Goal: Transaction & Acquisition: Purchase product/service

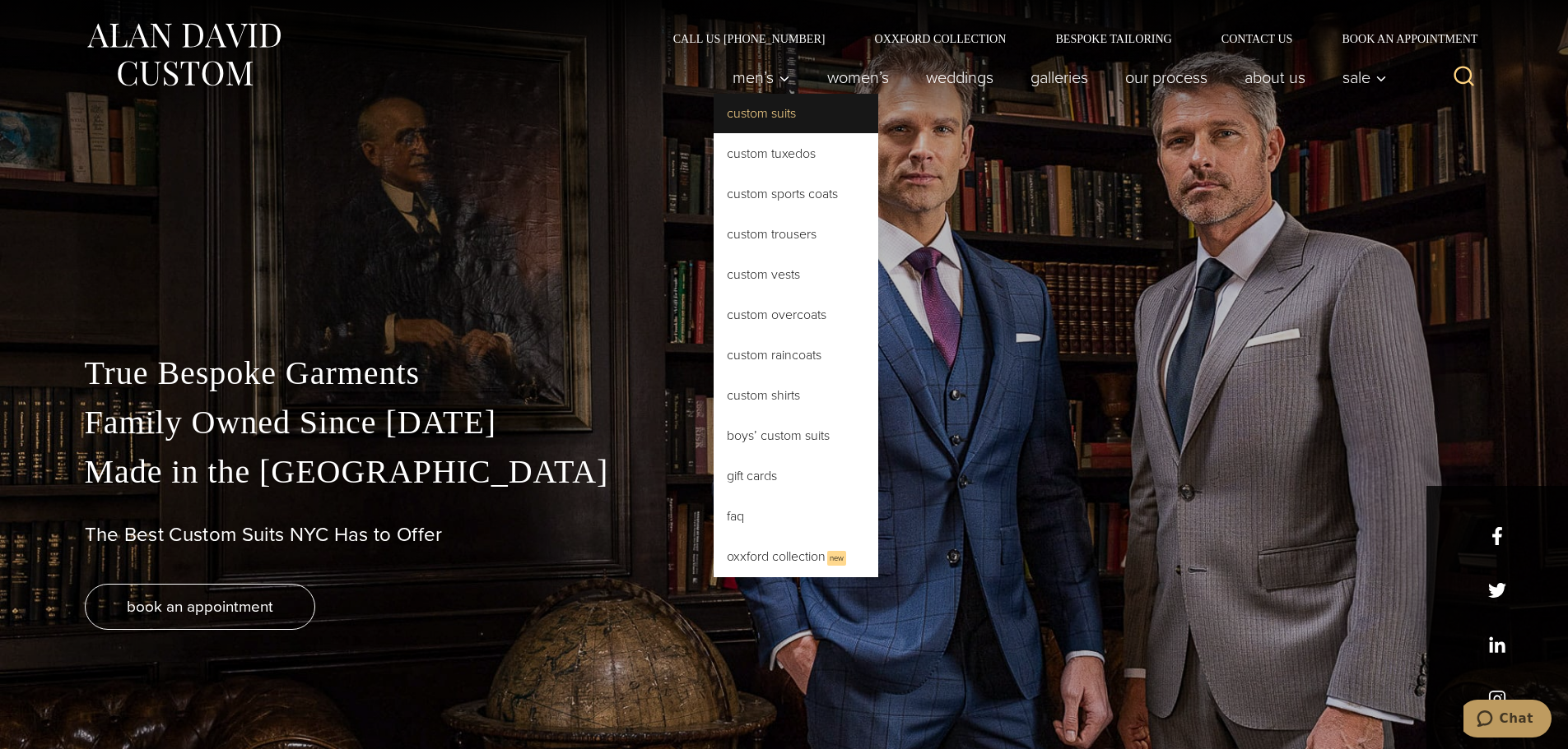
click at [745, 107] on link "Custom Suits" at bounding box center [796, 113] width 165 height 39
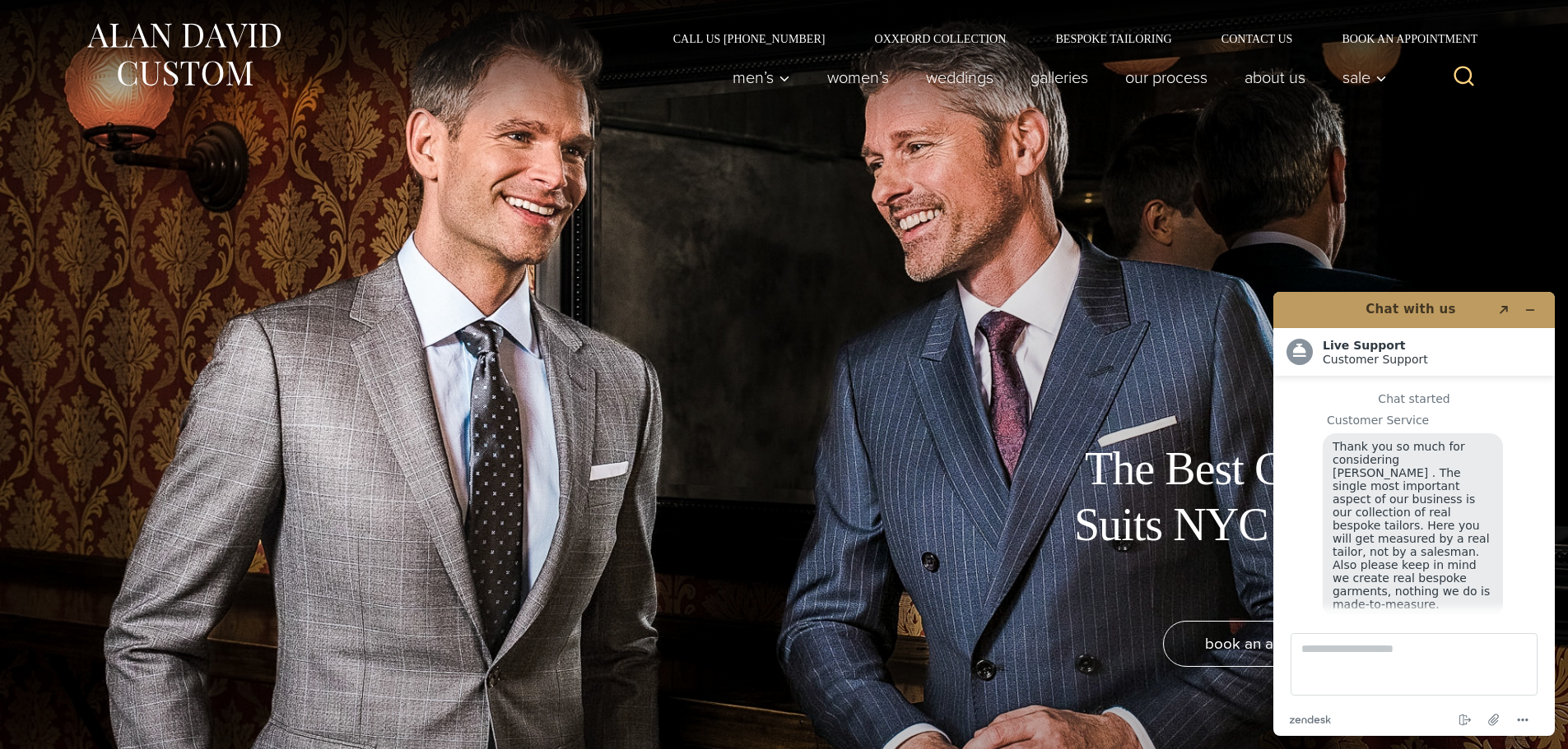
scroll to position [21, 0]
click at [1532, 306] on icon "Minimize widget" at bounding box center [1531, 310] width 12 height 12
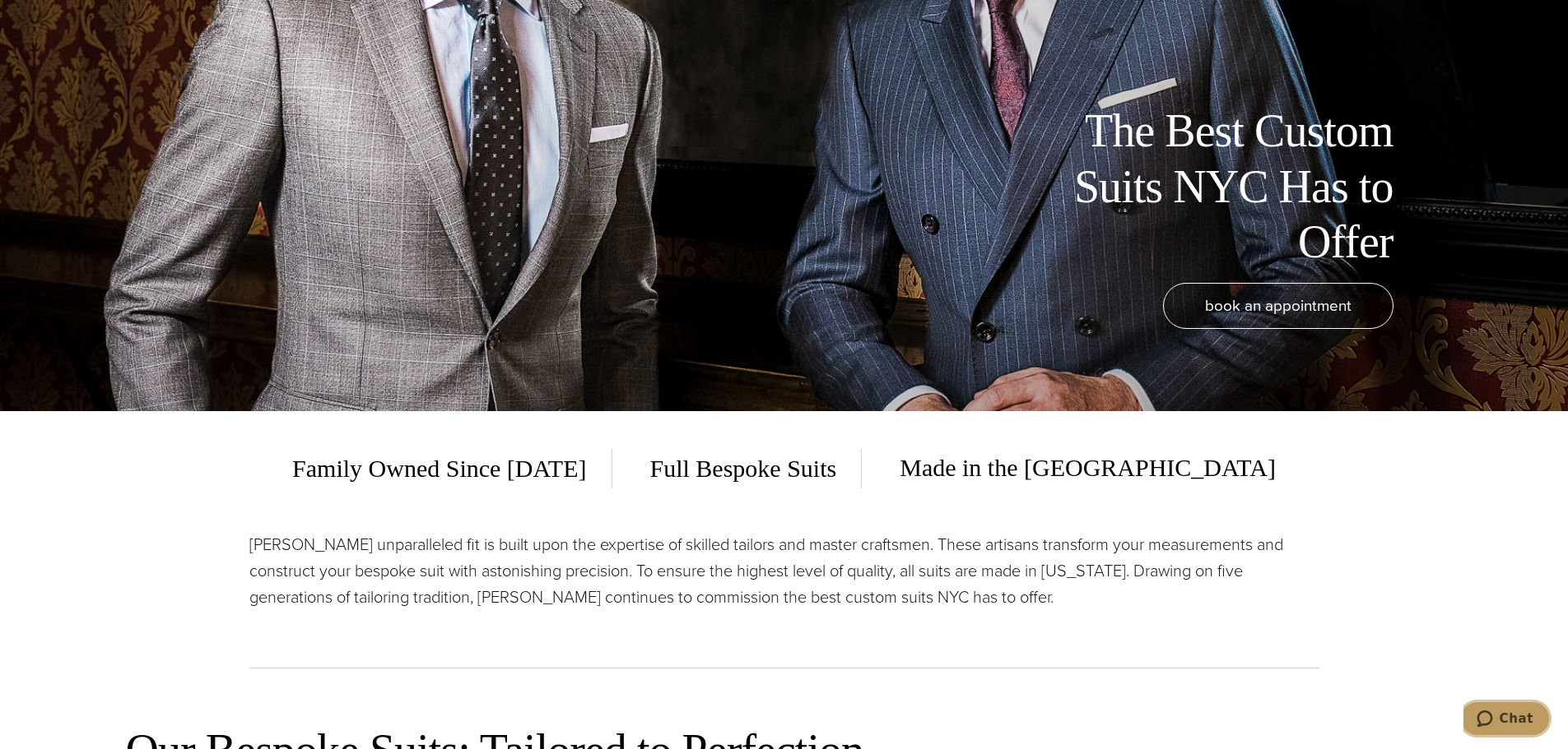
scroll to position [82, 0]
